Goal: Use online tool/utility: Utilize a website feature to perform a specific function

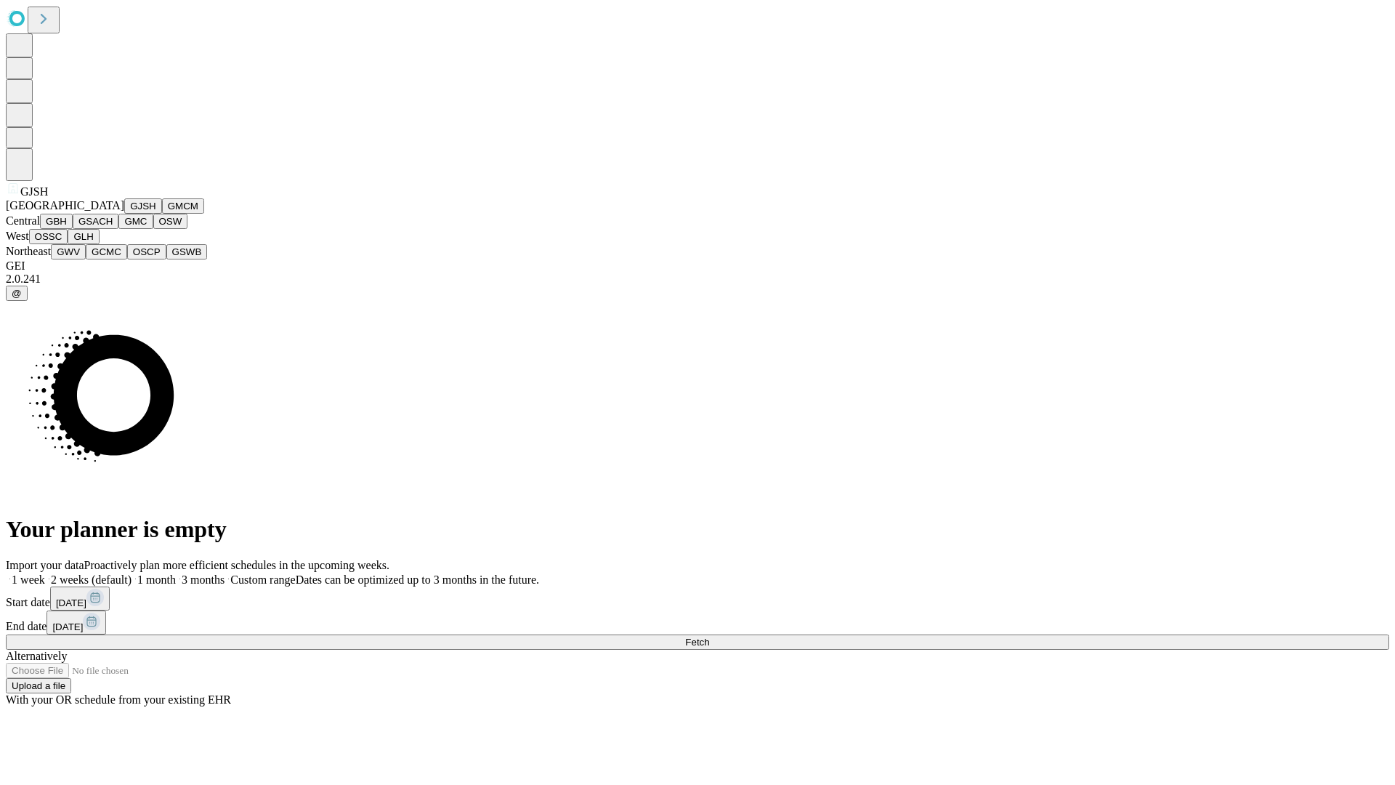
click at [124, 214] on button "GJSH" at bounding box center [143, 205] width 38 height 15
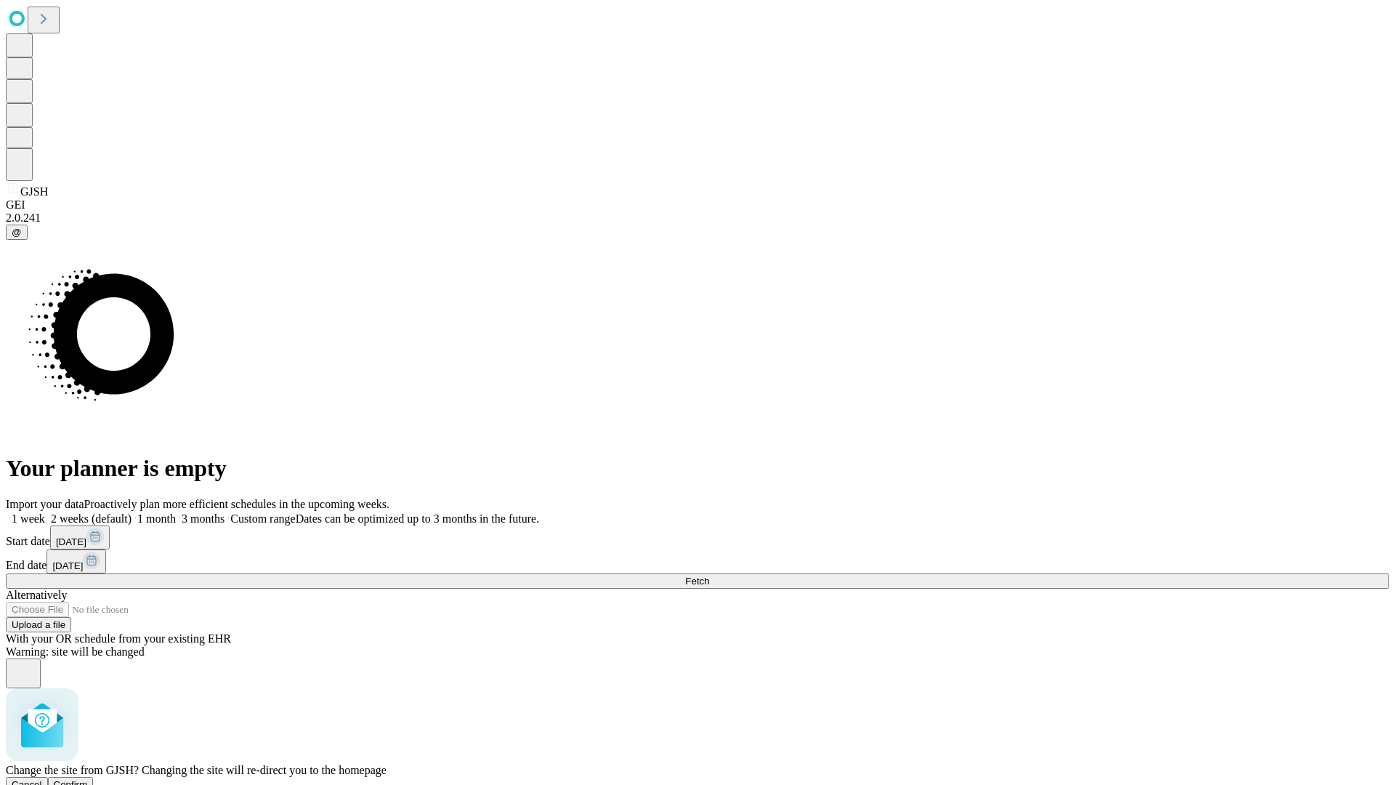
click at [88, 779] on span "Confirm" at bounding box center [71, 784] width 34 height 11
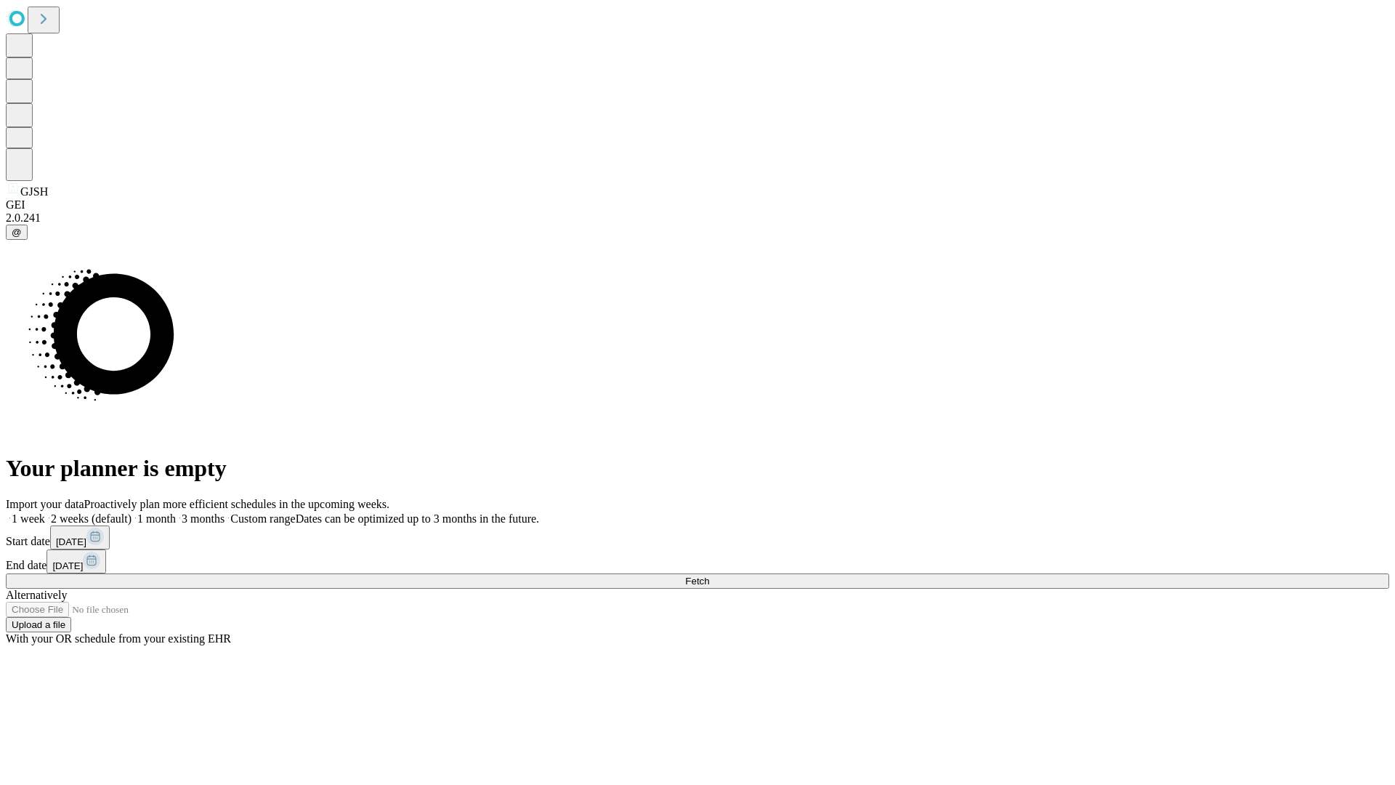
click at [132, 512] on label "2 weeks (default)" at bounding box center [88, 518] width 86 height 12
click at [709, 576] on span "Fetch" at bounding box center [697, 581] width 24 height 11
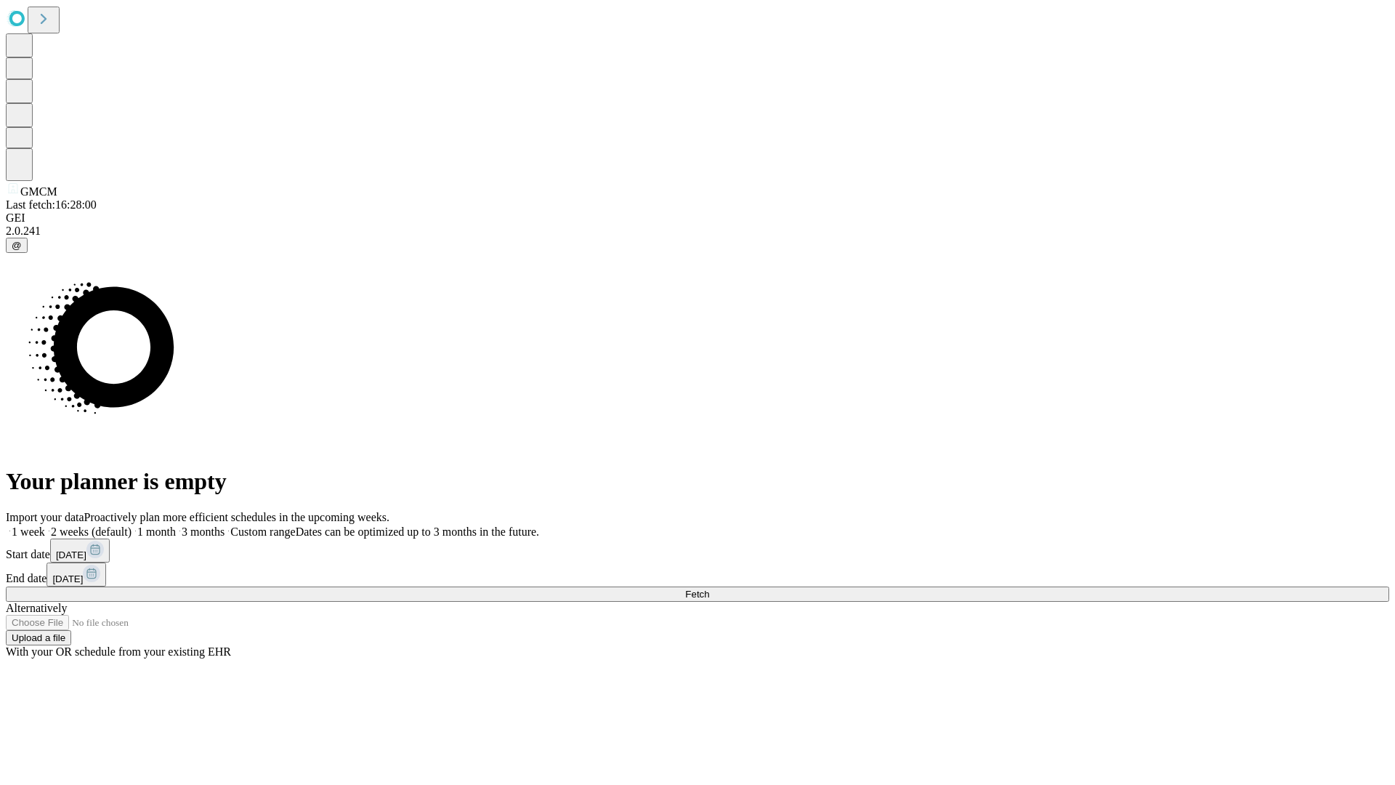
click at [132, 525] on label "2 weeks (default)" at bounding box center [88, 531] width 86 height 12
click at [709, 589] on span "Fetch" at bounding box center [697, 594] width 24 height 11
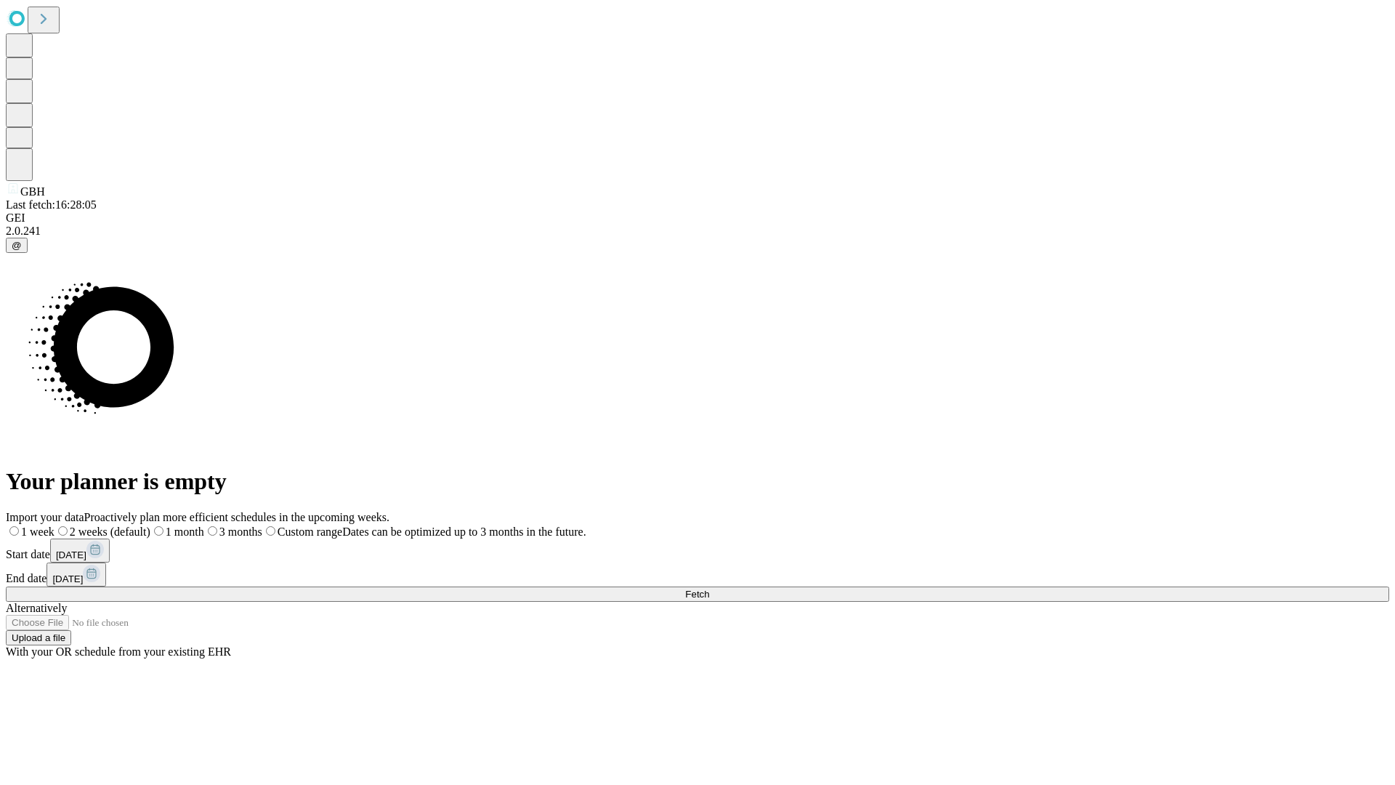
click at [150, 525] on label "2 weeks (default)" at bounding box center [102, 531] width 96 height 12
click at [709, 589] on span "Fetch" at bounding box center [697, 594] width 24 height 11
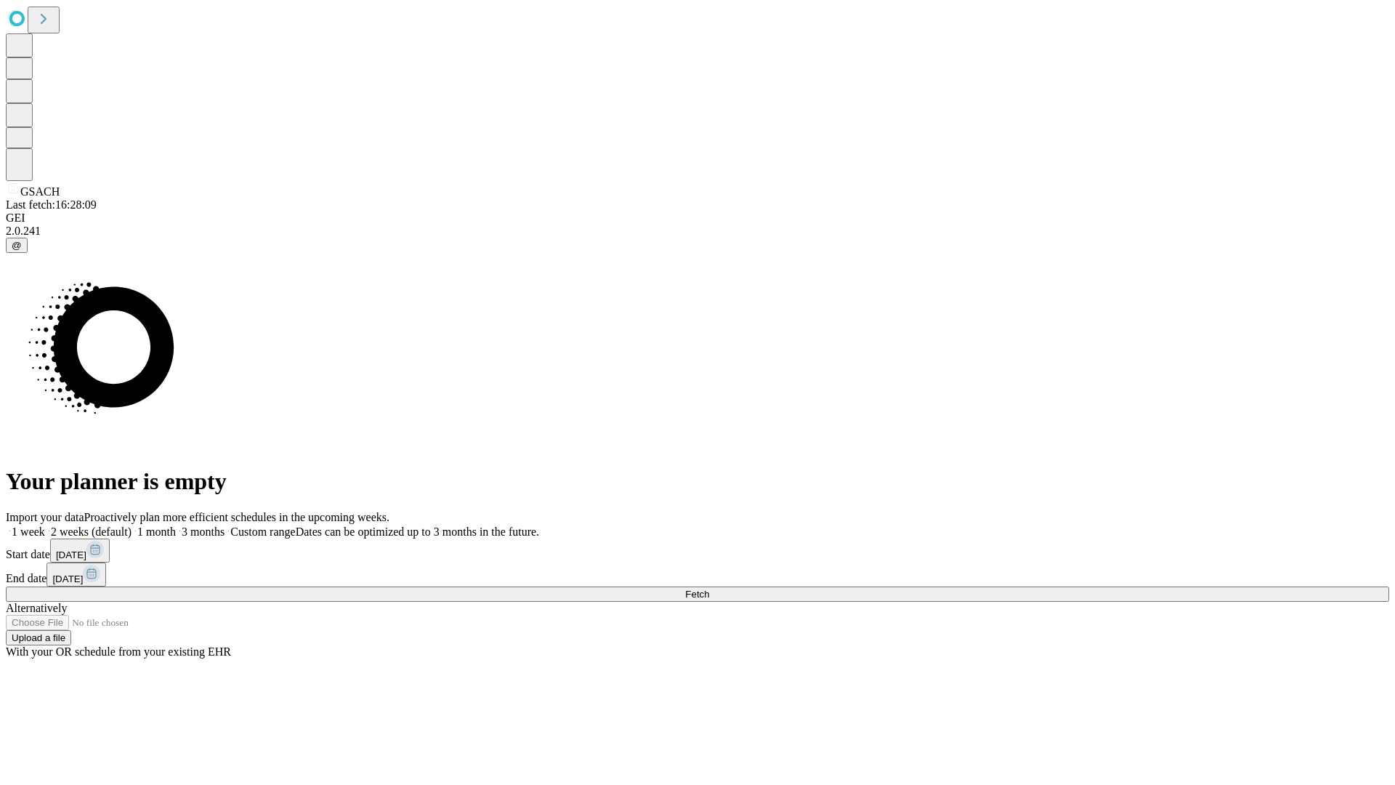
click at [132, 525] on label "2 weeks (default)" at bounding box center [88, 531] width 86 height 12
click at [709, 589] on span "Fetch" at bounding box center [697, 594] width 24 height 11
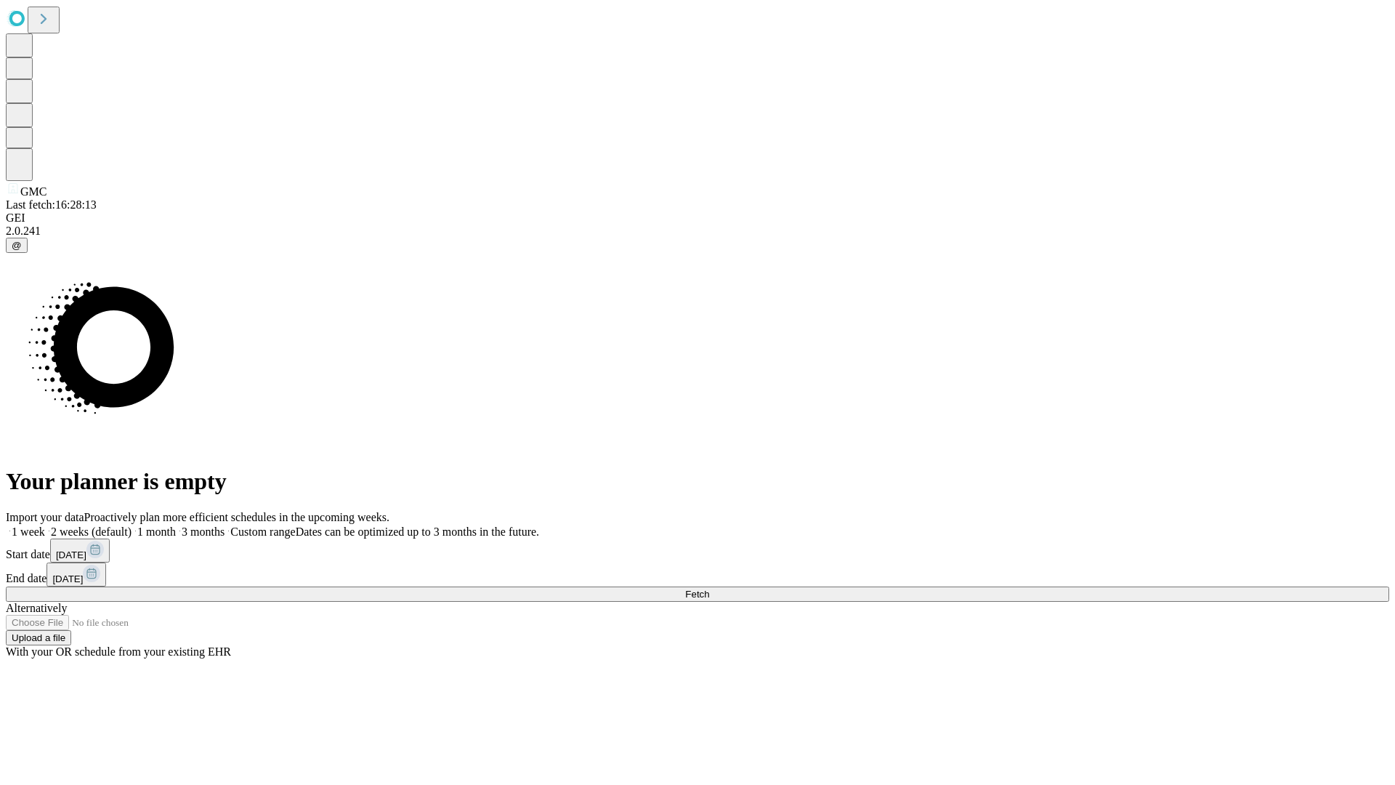
click at [132, 525] on label "2 weeks (default)" at bounding box center [88, 531] width 86 height 12
click at [709, 589] on span "Fetch" at bounding box center [697, 594] width 24 height 11
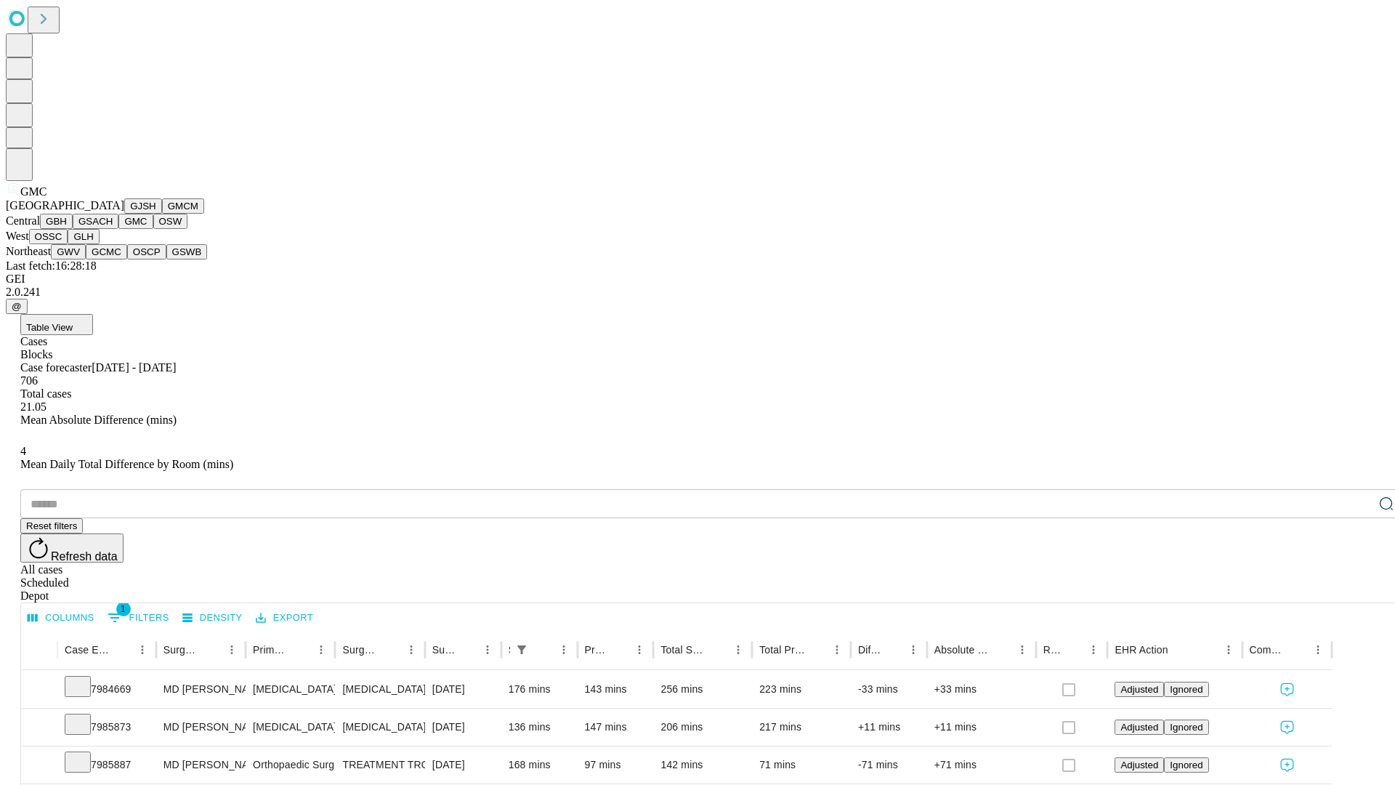
click at [153, 229] on button "OSW" at bounding box center [170, 221] width 35 height 15
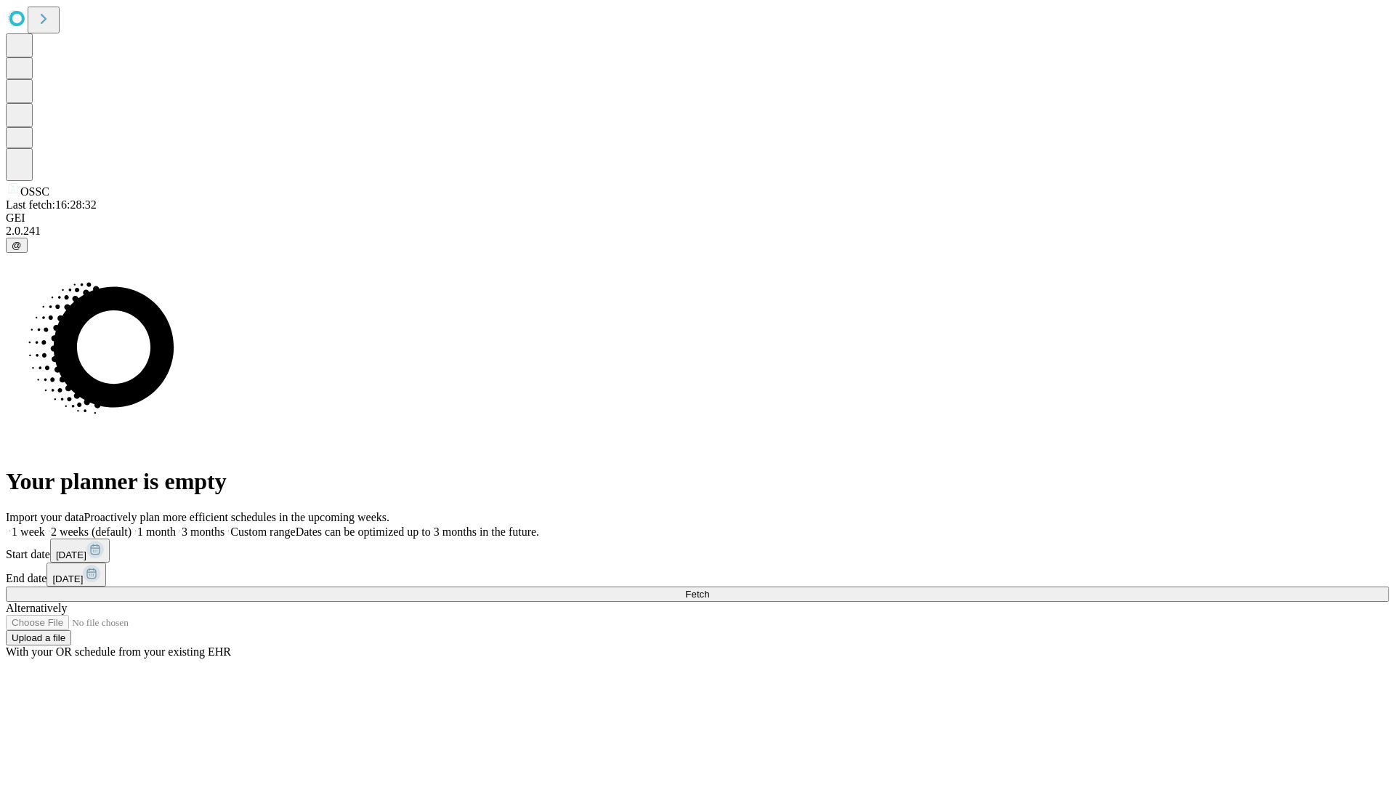
click at [132, 525] on label "2 weeks (default)" at bounding box center [88, 531] width 86 height 12
click at [709, 589] on span "Fetch" at bounding box center [697, 594] width 24 height 11
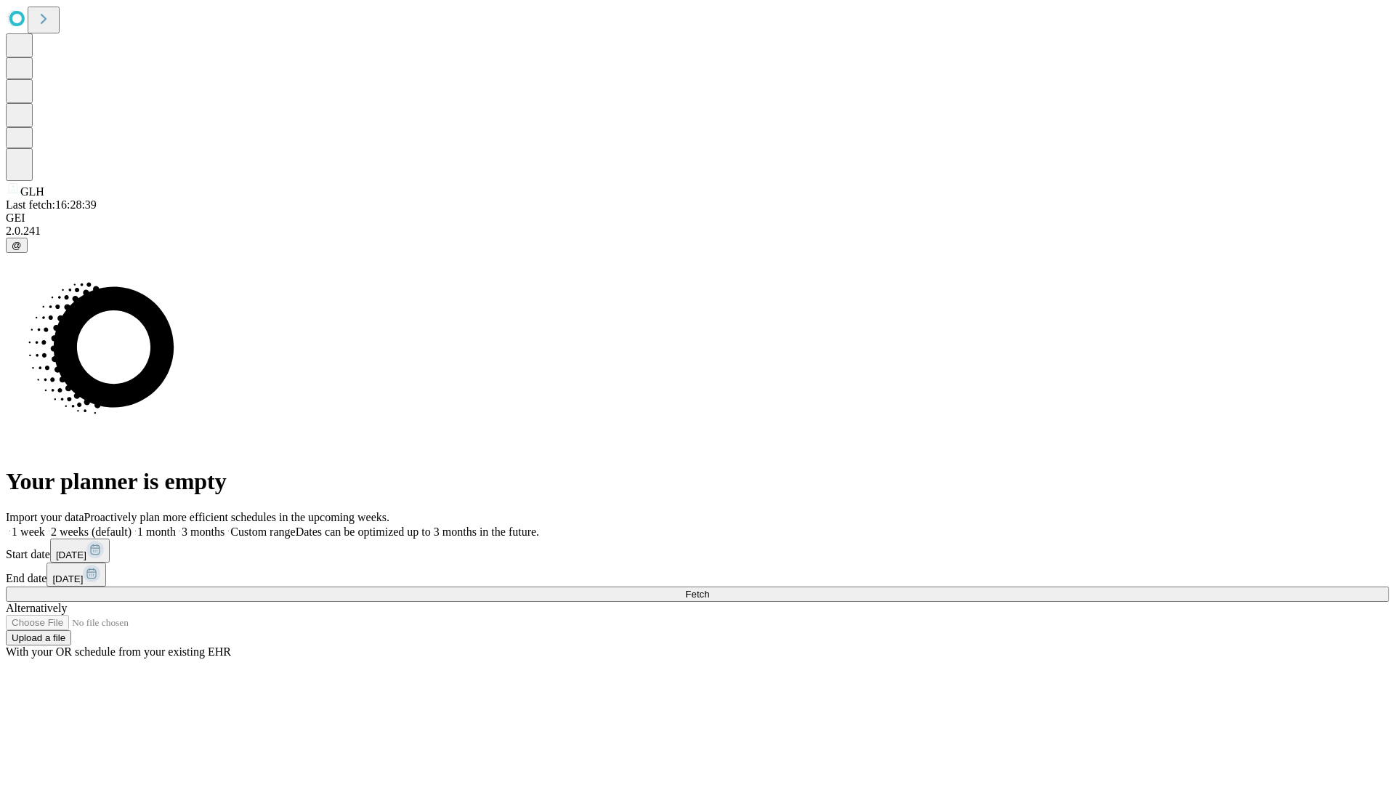
click at [132, 525] on label "2 weeks (default)" at bounding box center [88, 531] width 86 height 12
click at [709, 589] on span "Fetch" at bounding box center [697, 594] width 24 height 11
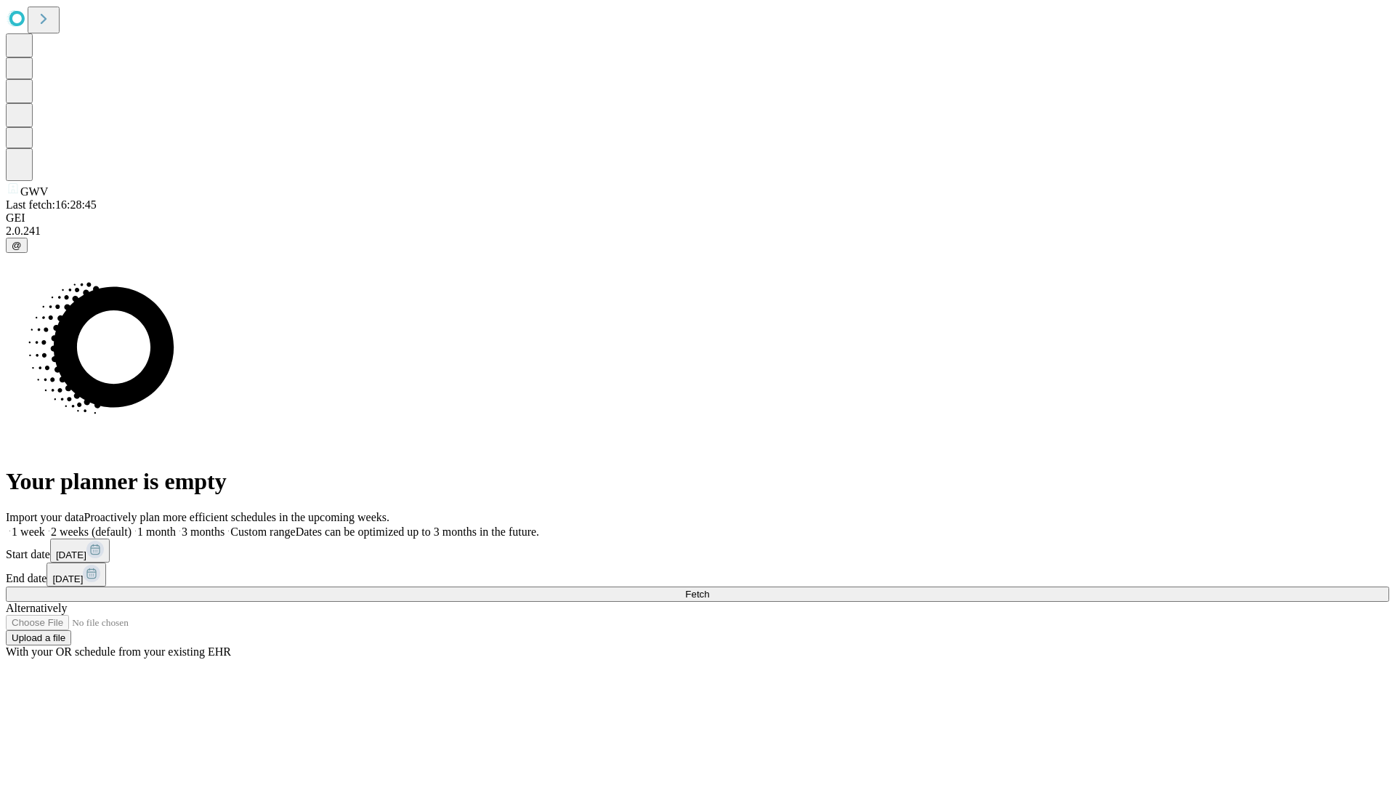
click at [132, 525] on label "2 weeks (default)" at bounding box center [88, 531] width 86 height 12
click at [709, 589] on span "Fetch" at bounding box center [697, 594] width 24 height 11
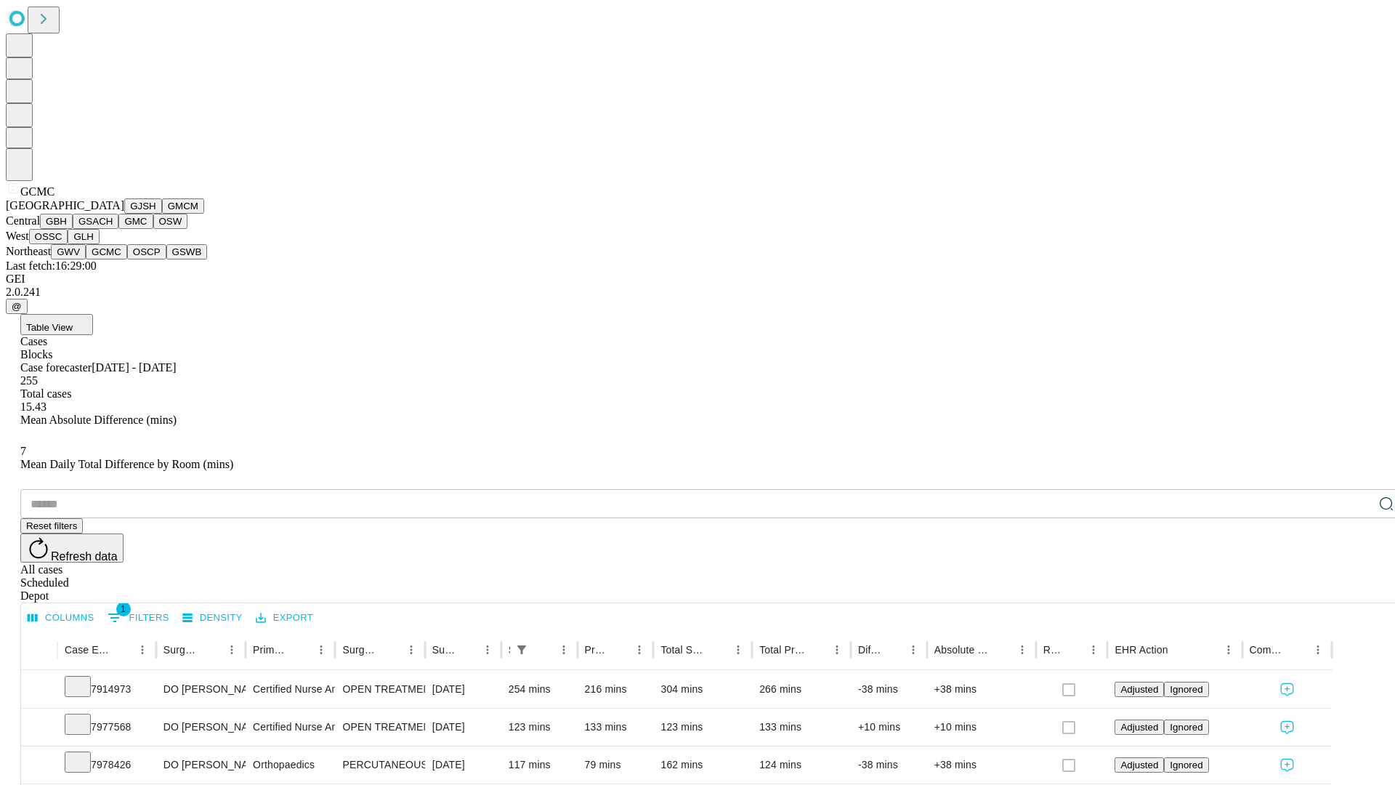
click at [127, 259] on button "OSCP" at bounding box center [146, 251] width 39 height 15
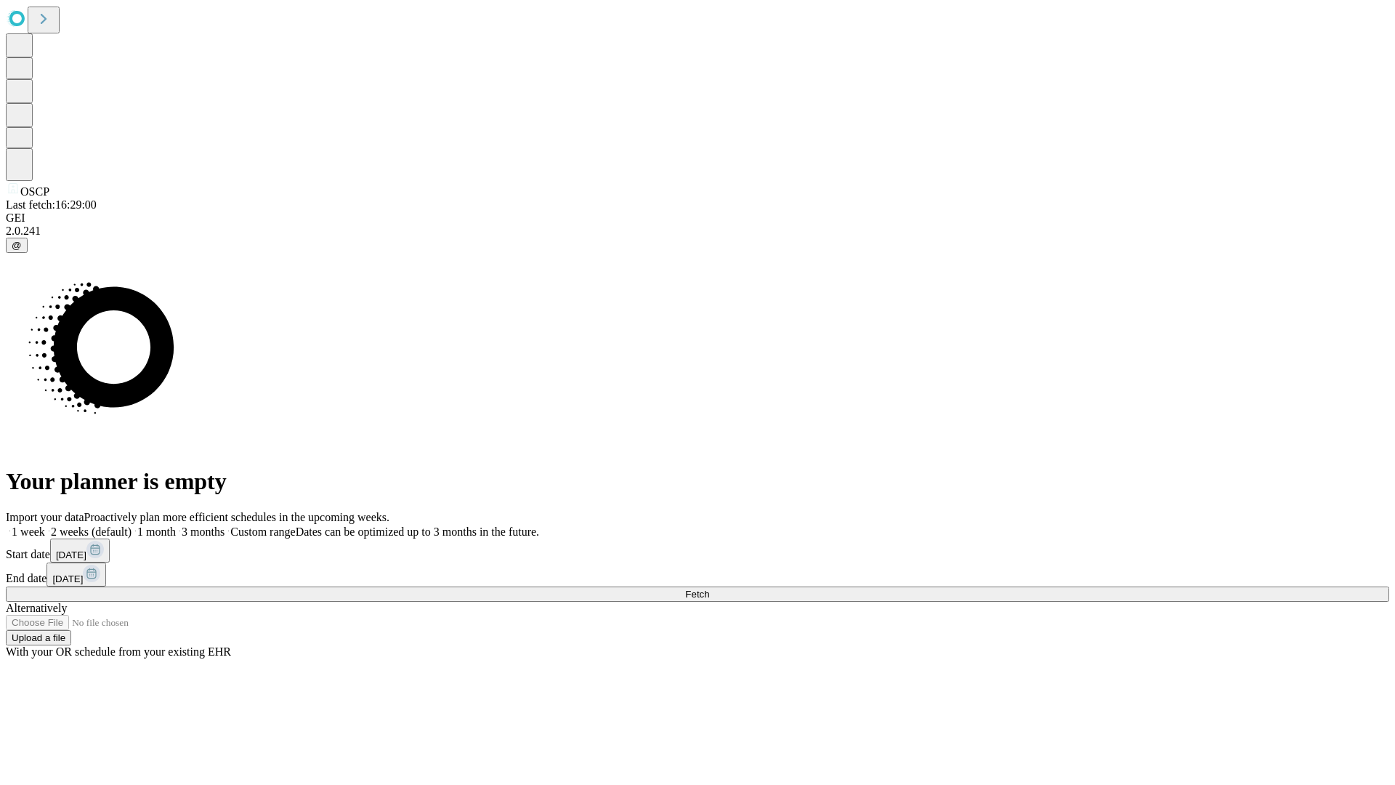
click at [132, 525] on label "2 weeks (default)" at bounding box center [88, 531] width 86 height 12
click at [709, 589] on span "Fetch" at bounding box center [697, 594] width 24 height 11
